Goal: Information Seeking & Learning: Learn about a topic

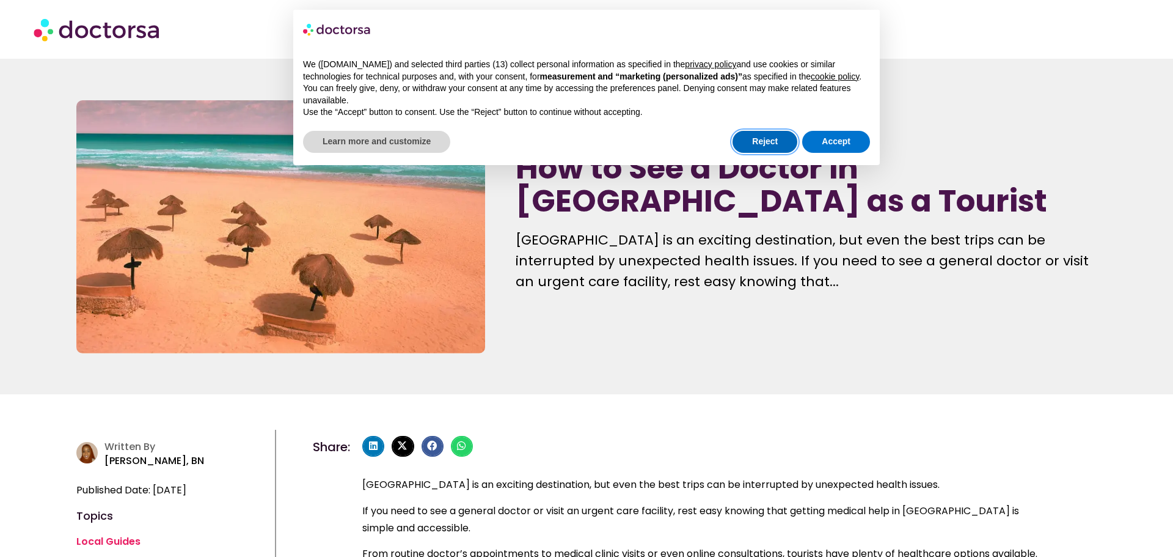
click at [781, 153] on button "Reject" at bounding box center [765, 142] width 65 height 22
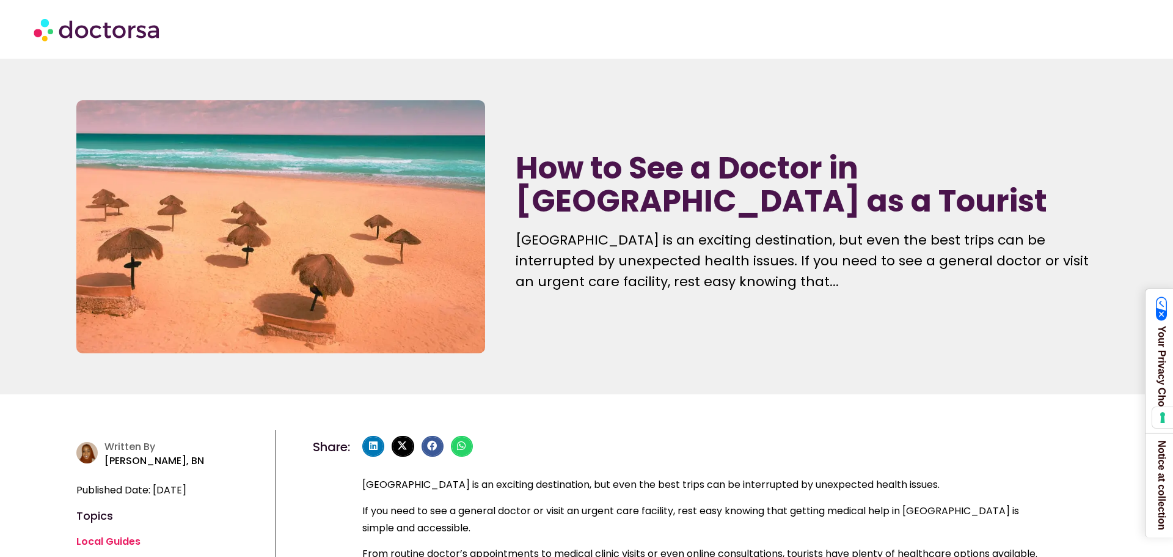
click at [128, 29] on img at bounding box center [98, 29] width 128 height 37
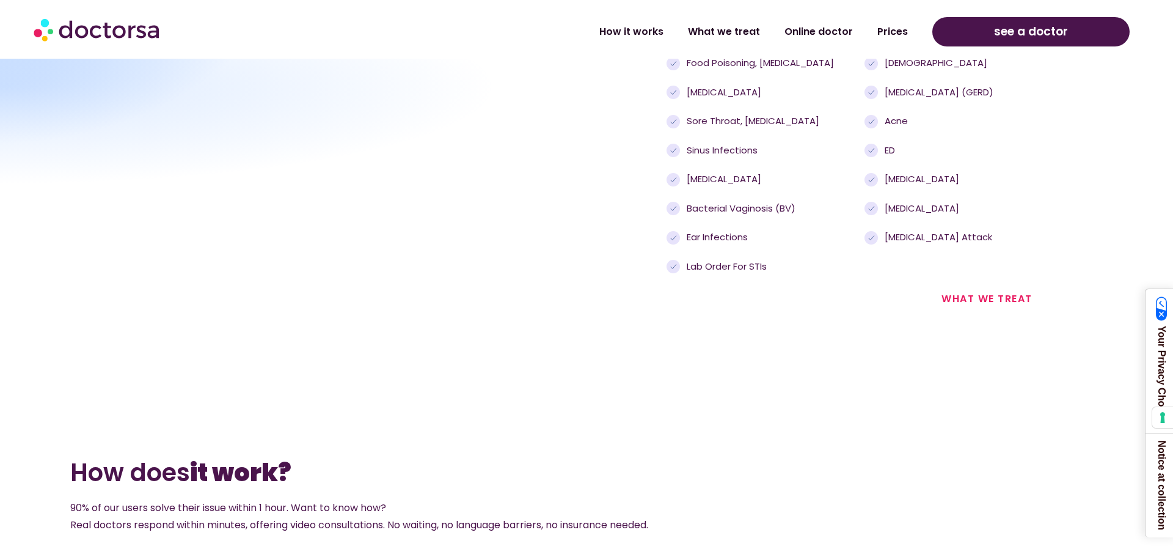
scroll to position [1532, 0]
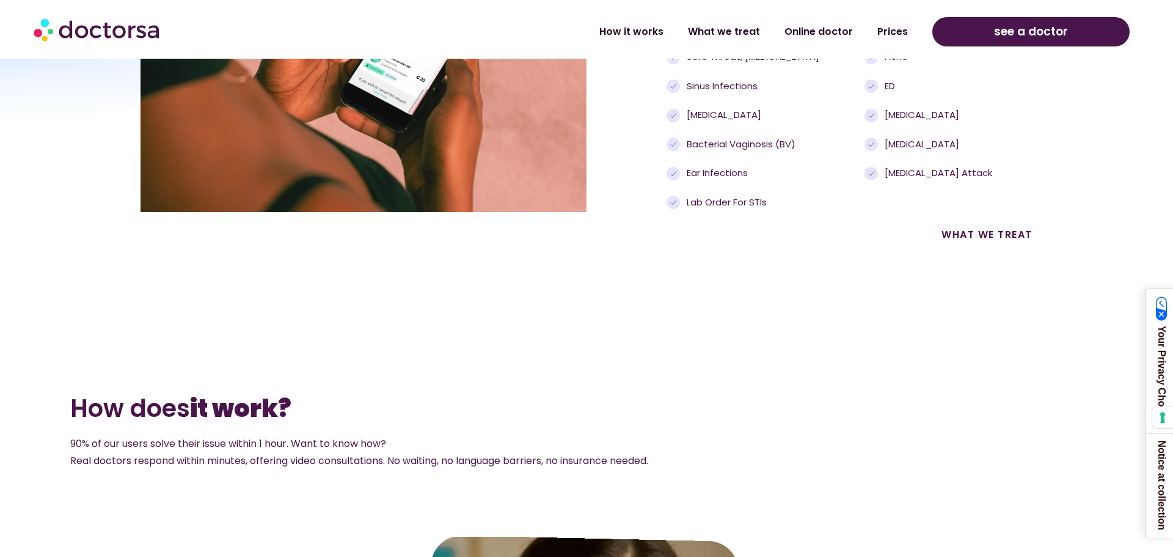
click at [974, 230] on link "what we treat" at bounding box center [987, 234] width 91 height 14
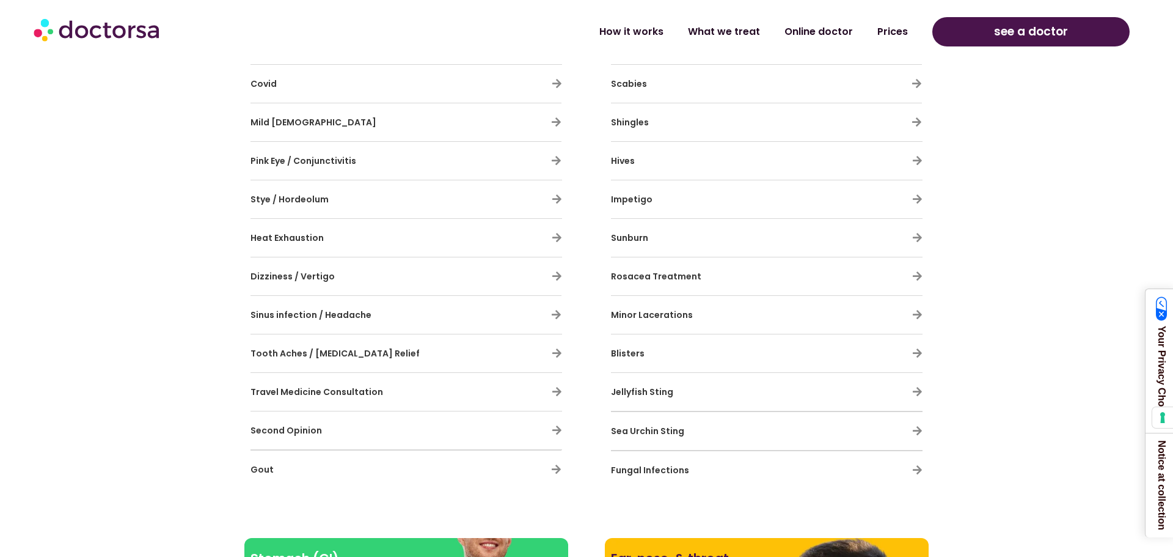
scroll to position [1076, 0]
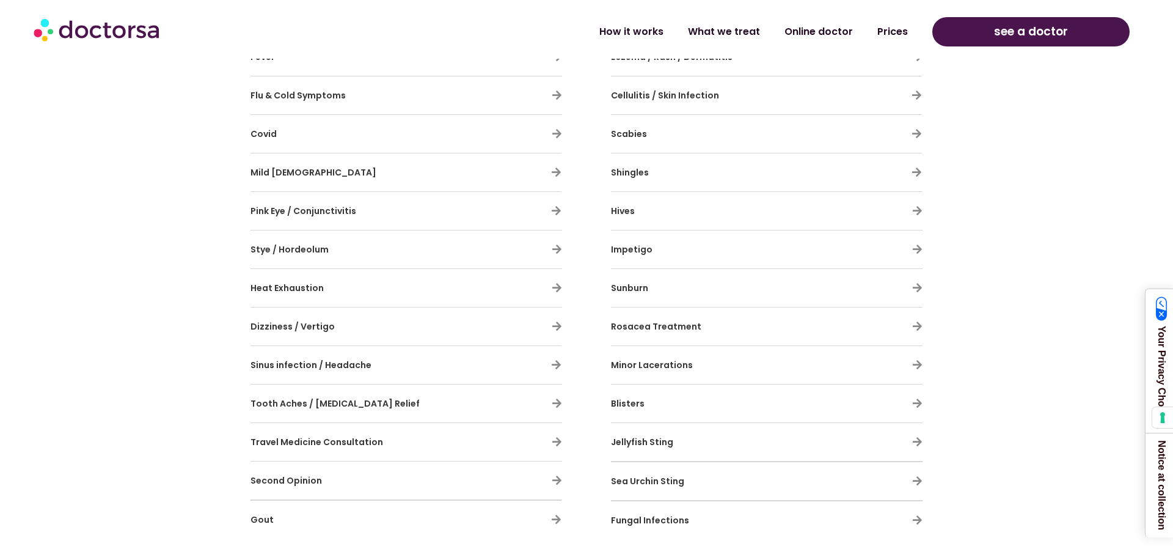
click at [678, 521] on span "Fungal Infections" at bounding box center [650, 520] width 78 height 12
click at [918, 519] on icon at bounding box center [918, 520] width 10 height 10
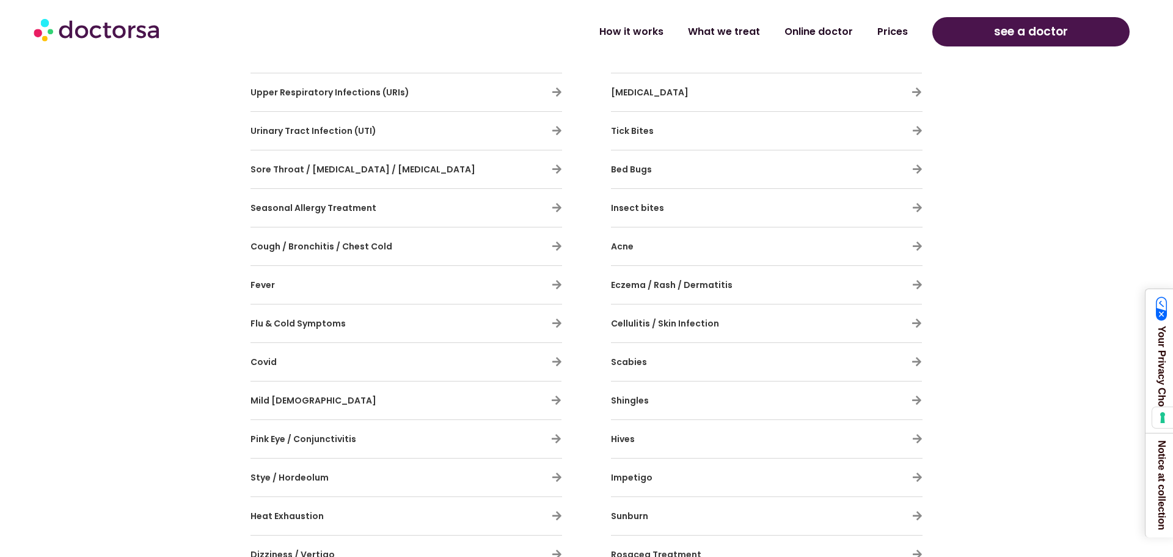
scroll to position [559, 0]
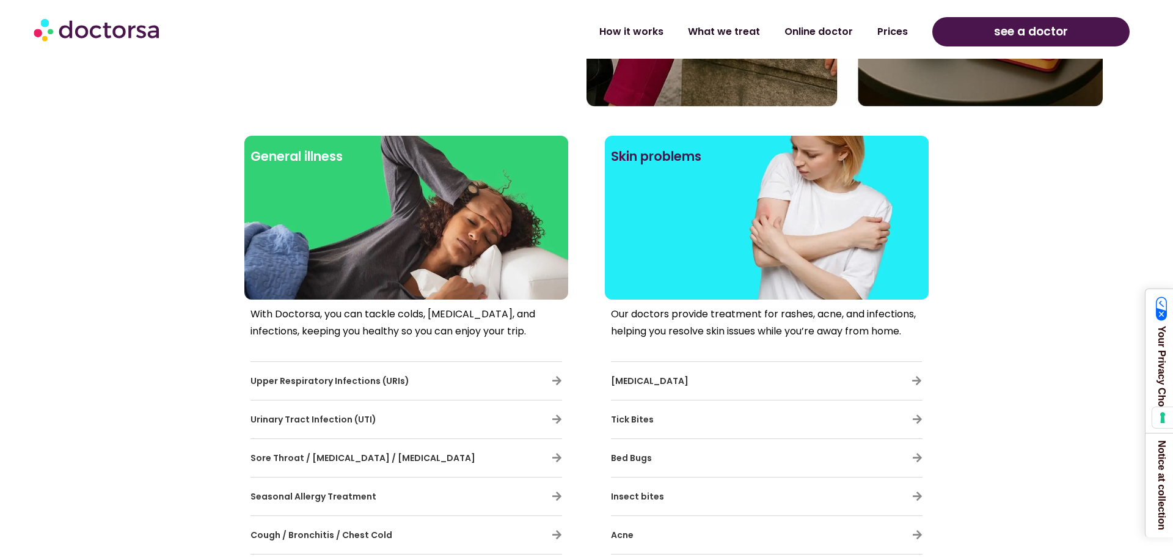
click at [784, 246] on div at bounding box center [767, 238] width 312 height 110
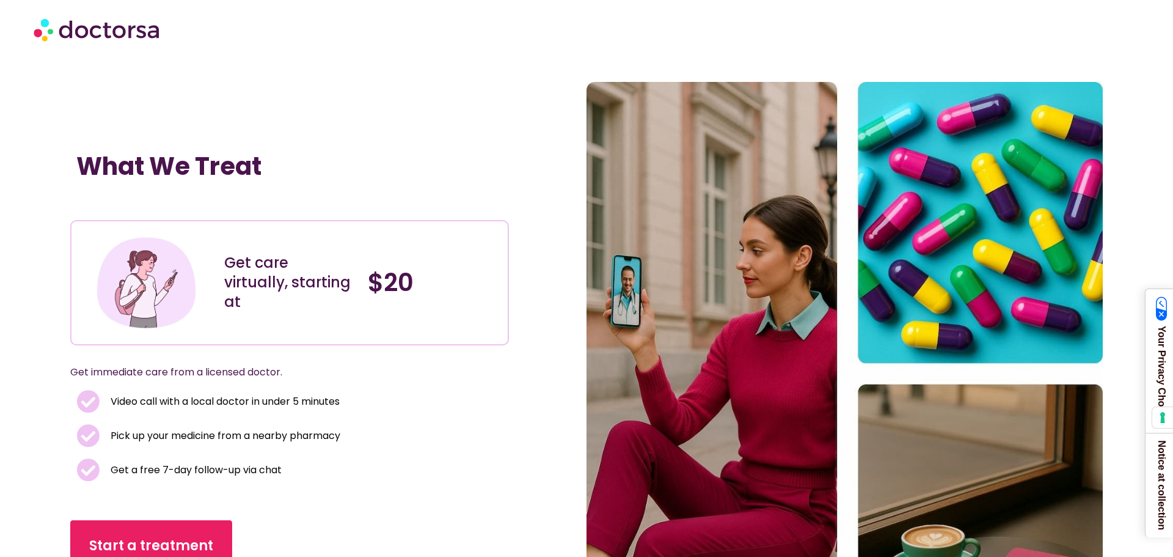
scroll to position [1, 0]
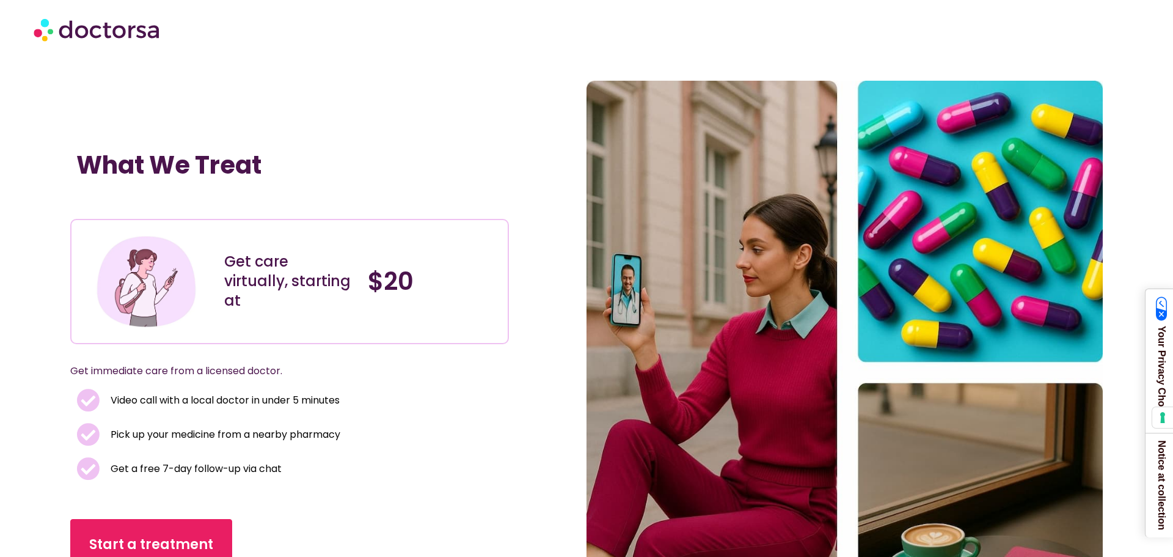
click at [139, 34] on img at bounding box center [98, 29] width 128 height 37
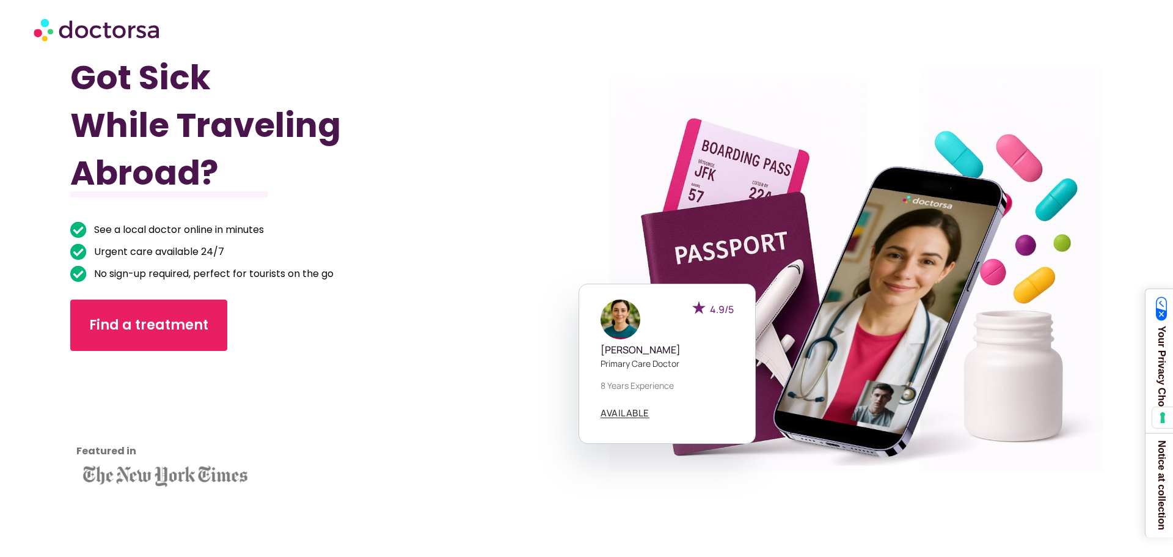
scroll to position [51, 0]
